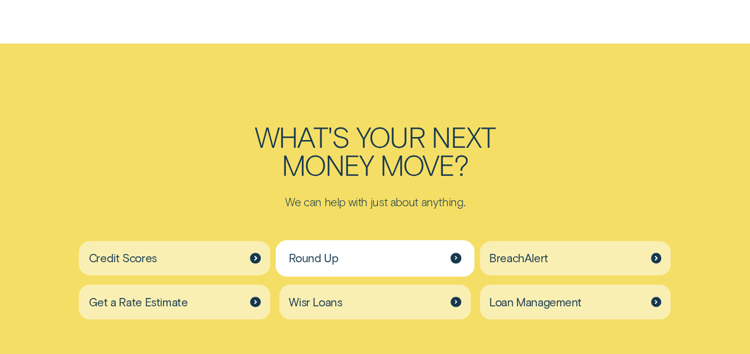
scroll to position [2626, 0]
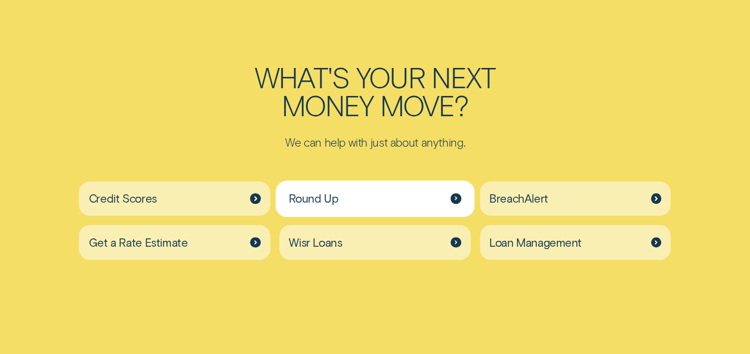
click at [453, 197] on div at bounding box center [456, 198] width 11 height 11
